Goal: Information Seeking & Learning: Learn about a topic

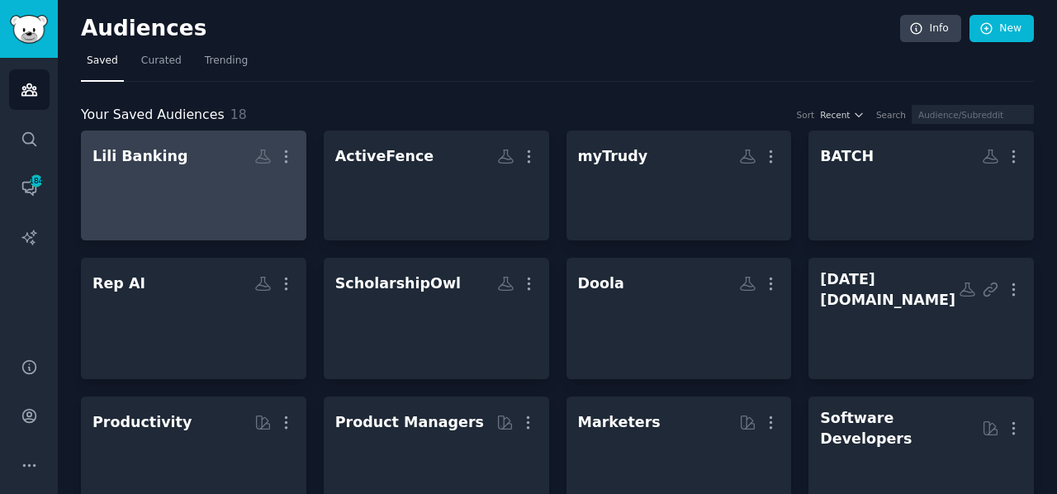
click at [196, 200] on div at bounding box center [193, 200] width 202 height 58
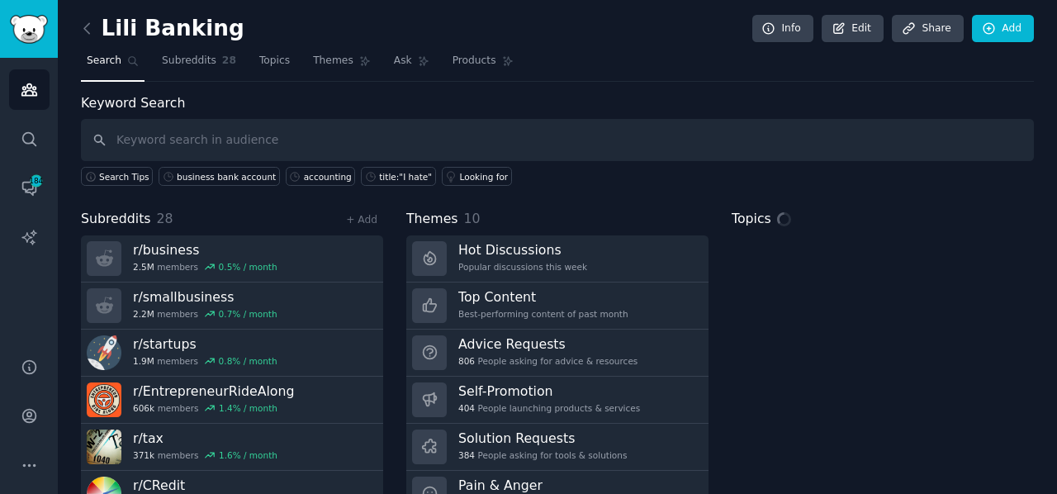
click at [199, 145] on input "text" at bounding box center [557, 140] width 953 height 42
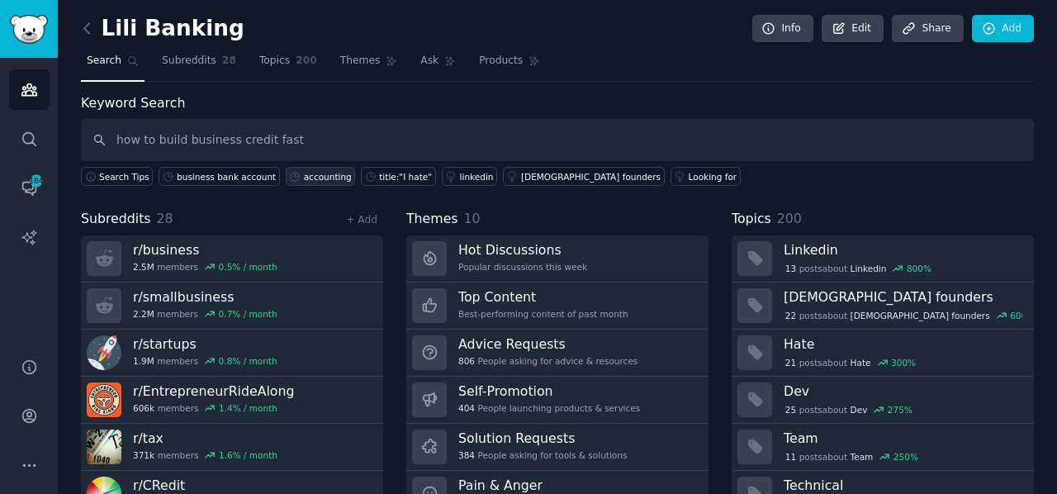
type input "how to build business credit fast"
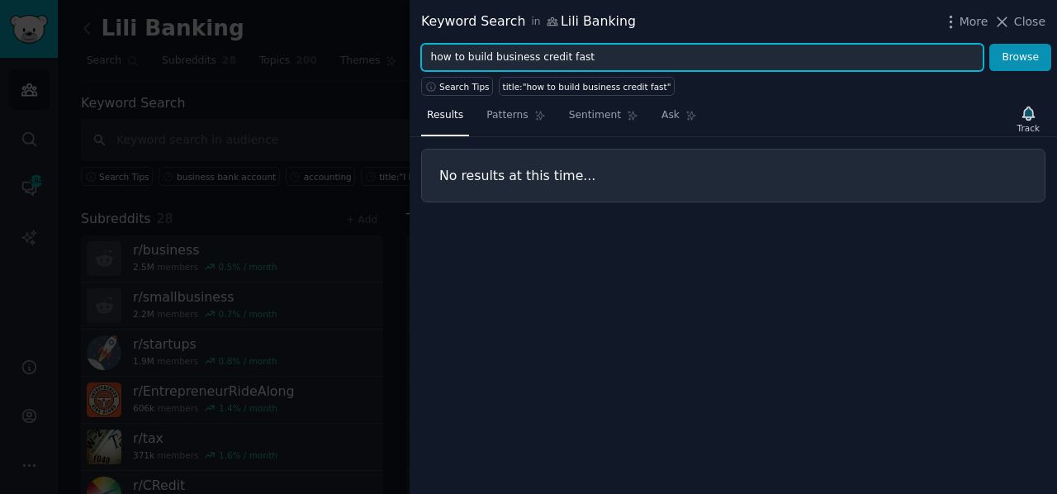
click at [466, 55] on input "how to build business credit fast" at bounding box center [702, 58] width 562 height 28
click at [989, 44] on button "Browse" at bounding box center [1020, 58] width 62 height 28
click at [552, 57] on input "build business credit fast" at bounding box center [702, 58] width 562 height 28
type input "build business credit"
click at [989, 44] on button "Browse" at bounding box center [1020, 58] width 62 height 28
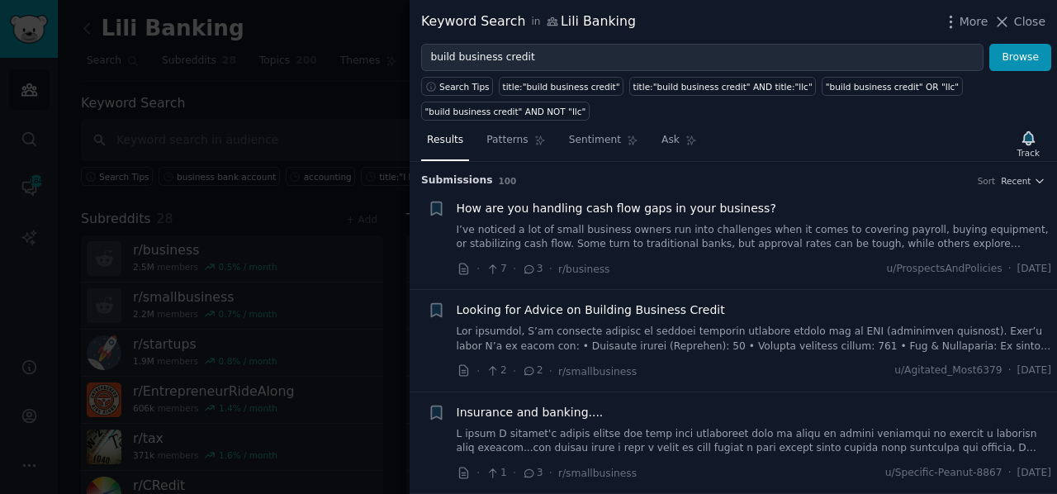
click at [588, 336] on link at bounding box center [754, 339] width 595 height 29
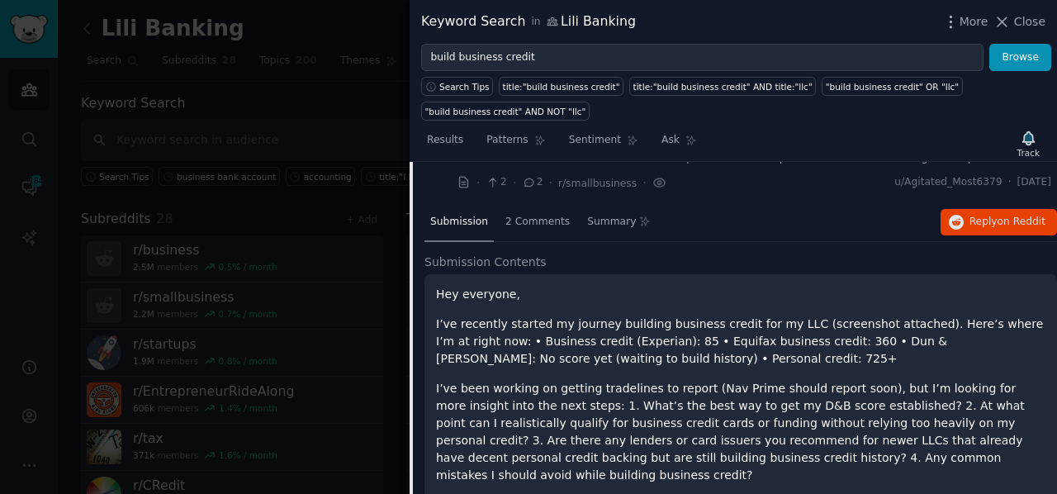
scroll to position [187, 0]
click at [976, 220] on span "Reply on Reddit" at bounding box center [1008, 223] width 76 height 15
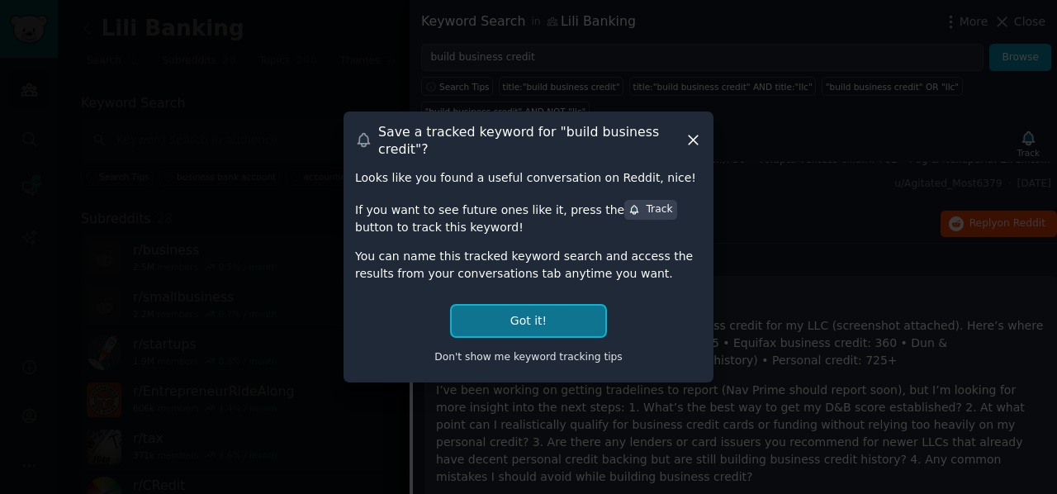
click at [547, 319] on button "Got it!" at bounding box center [529, 321] width 154 height 31
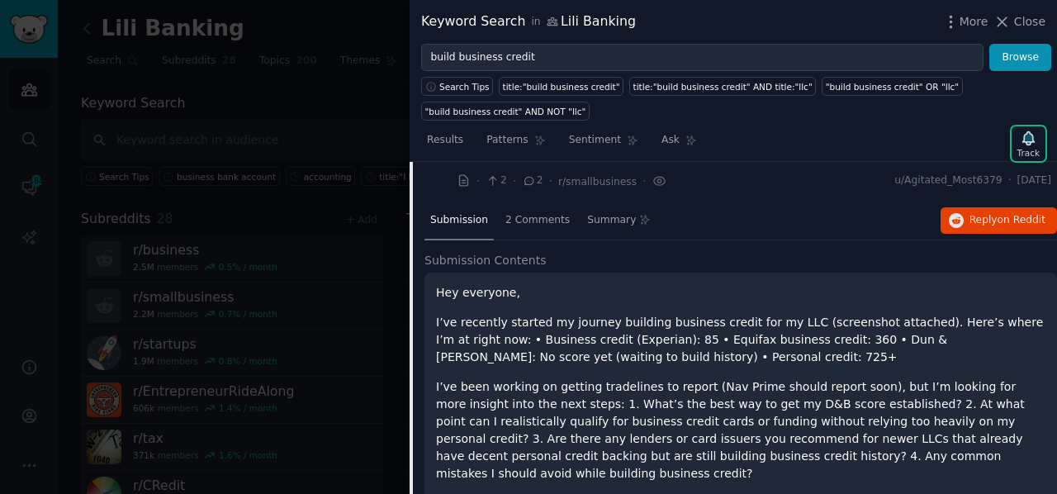
scroll to position [190, 0]
click at [976, 217] on span "Reply on Reddit" at bounding box center [1008, 220] width 76 height 15
